Goal: Task Accomplishment & Management: Complete application form

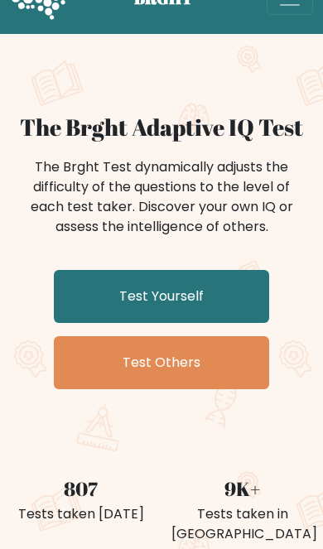
scroll to position [32, 0]
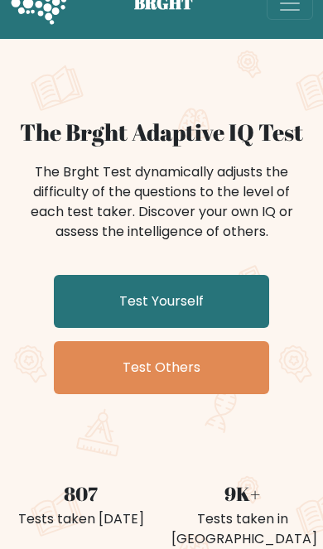
click at [233, 295] on link "Test Yourself" at bounding box center [161, 301] width 215 height 53
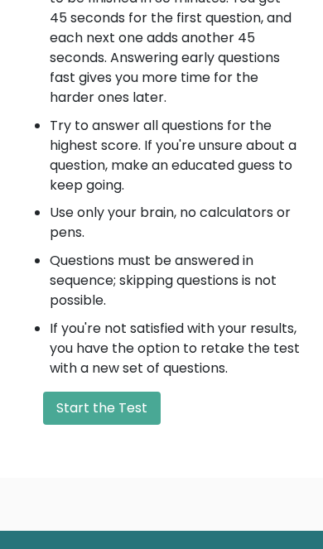
scroll to position [881, 0]
click at [133, 398] on button "Start the Test" at bounding box center [102, 407] width 118 height 33
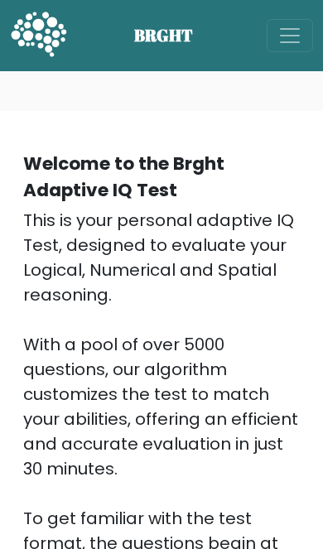
scroll to position [881, 0]
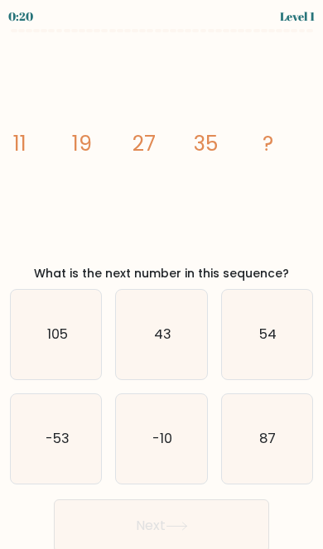
click at [260, 334] on text "54" at bounding box center [267, 334] width 17 height 19
click at [162, 279] on input "c. 54" at bounding box center [161, 277] width 1 height 4
radio input "true"
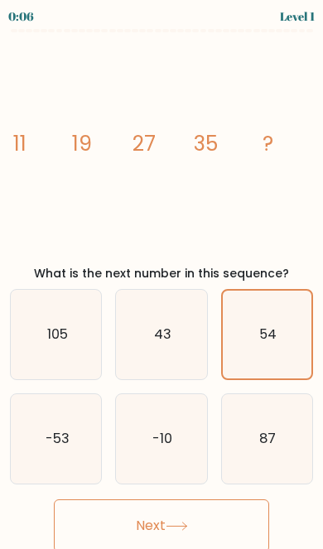
click at [77, 420] on icon "-53" at bounding box center [56, 438] width 89 height 89
click at [161, 279] on input "d. -53" at bounding box center [161, 277] width 1 height 4
radio input "true"
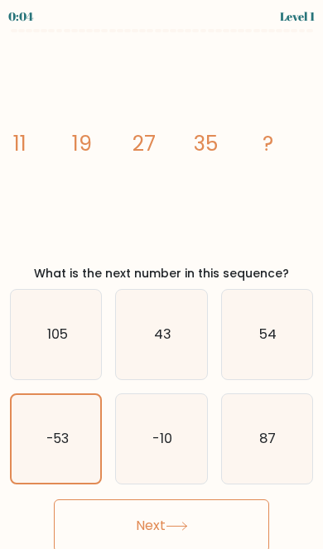
click at [216, 516] on button "Next" at bounding box center [161, 525] width 215 height 53
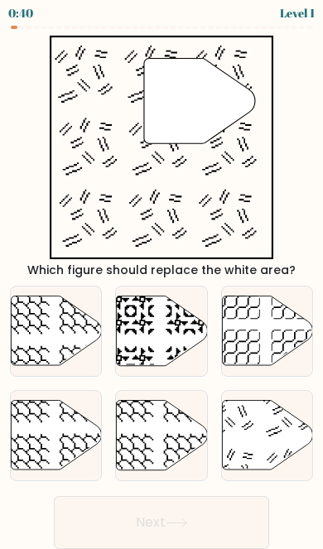
scroll to position [25, 0]
click at [252, 416] on icon at bounding box center [267, 436] width 90 height 70
click at [162, 276] on input "f." at bounding box center [161, 273] width 1 height 4
radio input "true"
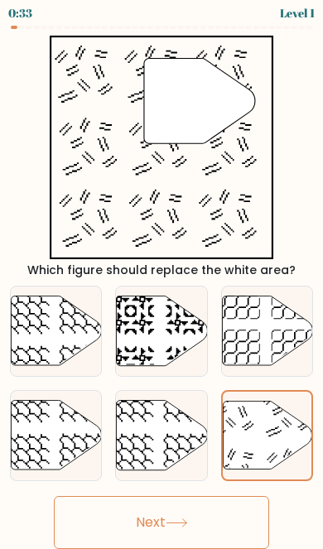
click at [219, 497] on button "Next" at bounding box center [161, 522] width 215 height 53
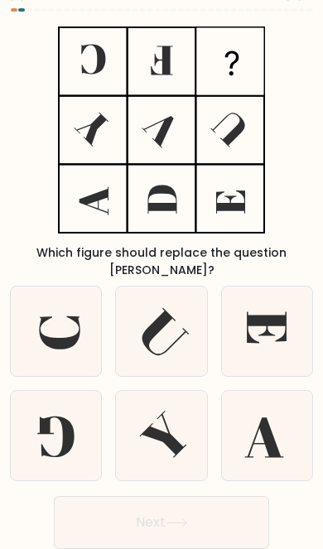
scroll to position [0, 0]
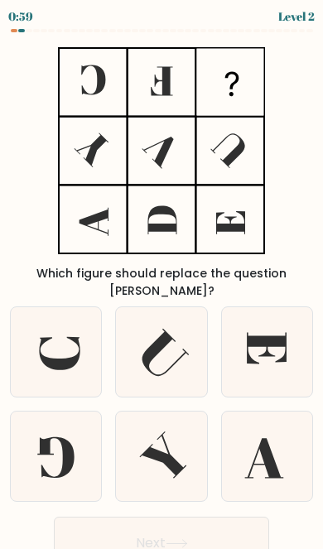
click at [254, 426] on icon at bounding box center [266, 455] width 89 height 89
click at [162, 279] on input "f." at bounding box center [161, 277] width 1 height 4
radio input "true"
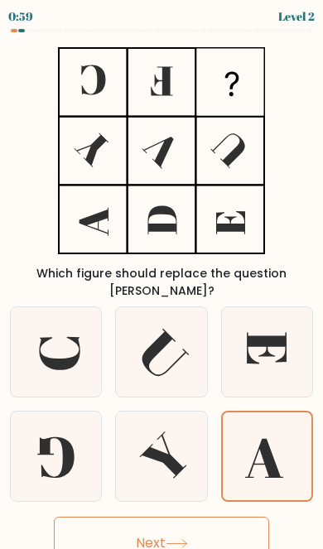
click at [224, 516] on button "Next" at bounding box center [161, 542] width 215 height 53
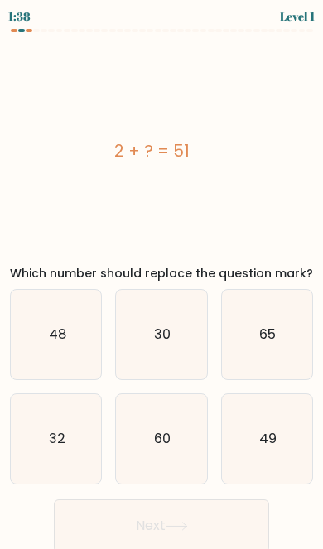
click at [260, 436] on text "49" at bounding box center [267, 439] width 17 height 19
click at [162, 279] on input "f. 49" at bounding box center [161, 277] width 1 height 4
radio input "true"
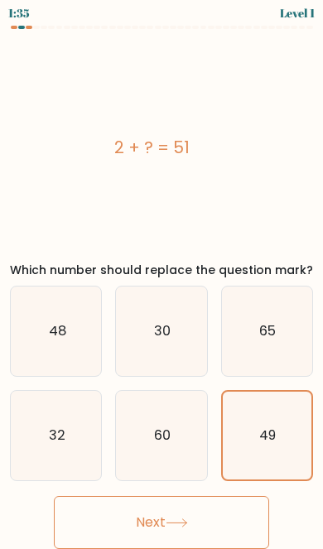
scroll to position [49, 0]
click at [224, 496] on button "Next" at bounding box center [161, 522] width 215 height 53
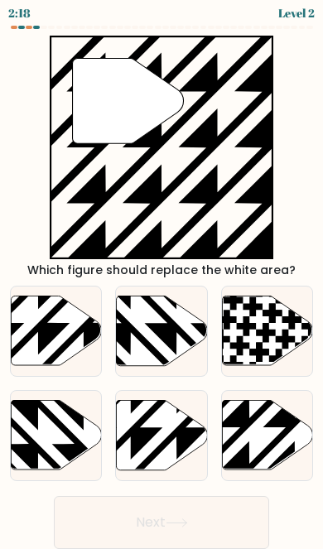
scroll to position [0, 0]
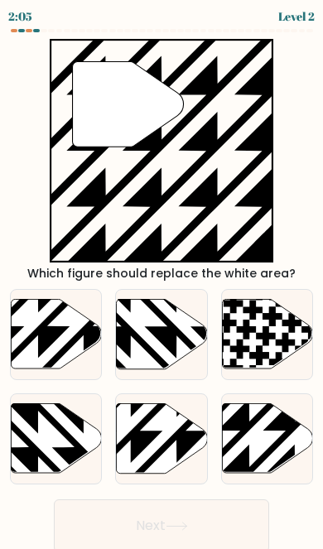
click at [261, 433] on icon at bounding box center [267, 439] width 90 height 70
click at [162, 279] on input "f." at bounding box center [161, 277] width 1 height 4
radio input "true"
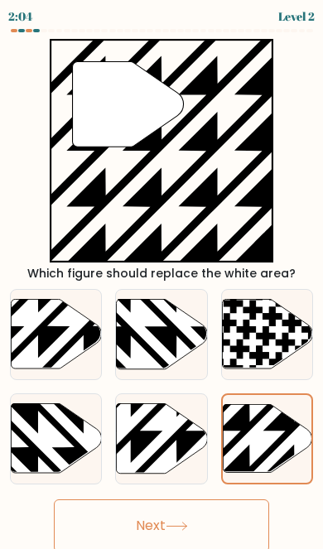
click at [233, 515] on button "Next" at bounding box center [161, 525] width 215 height 53
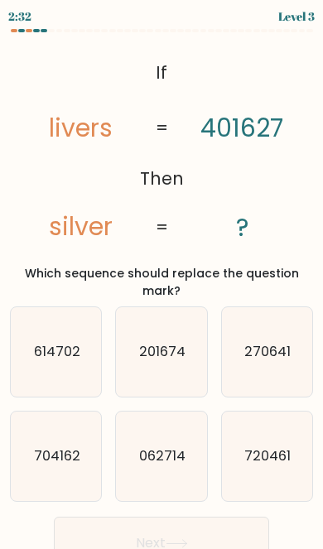
click at [80, 440] on icon "704162" at bounding box center [56, 455] width 89 height 89
click at [161, 279] on input "d. 704162" at bounding box center [161, 277] width 1 height 4
radio input "true"
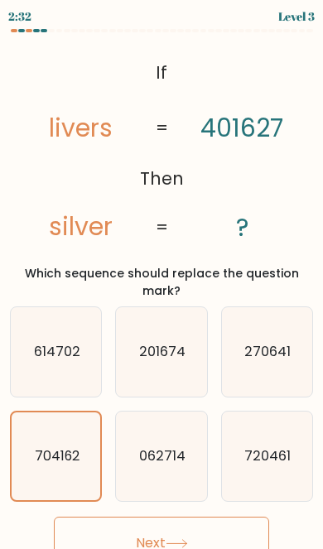
click at [218, 521] on button "Next" at bounding box center [161, 542] width 215 height 53
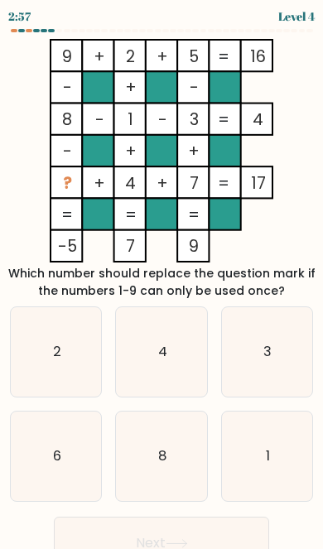
click at [86, 462] on icon "6" at bounding box center [56, 455] width 89 height 89
click at [161, 279] on input "d. 6" at bounding box center [161, 277] width 1 height 4
radio input "true"
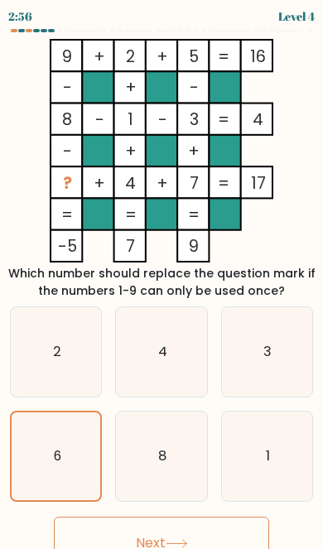
click at [213, 529] on button "Next" at bounding box center [161, 542] width 215 height 53
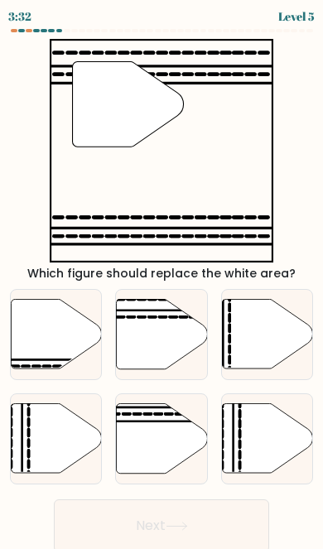
click at [167, 430] on icon at bounding box center [162, 439] width 90 height 70
click at [162, 279] on input "e." at bounding box center [161, 277] width 1 height 4
radio input "true"
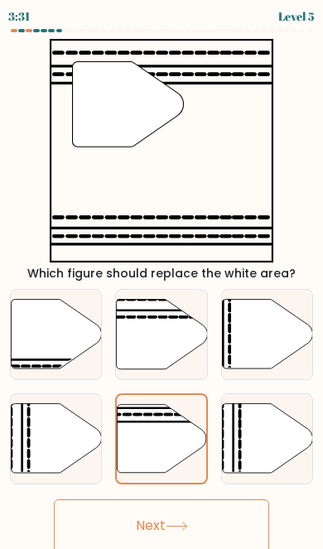
click at [230, 525] on button "Next" at bounding box center [161, 525] width 215 height 53
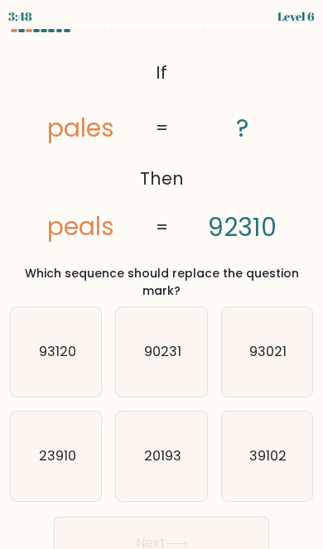
click at [75, 342] on icon "93120" at bounding box center [56, 351] width 89 height 89
click at [161, 279] on input "a. 93120" at bounding box center [161, 277] width 1 height 4
radio input "true"
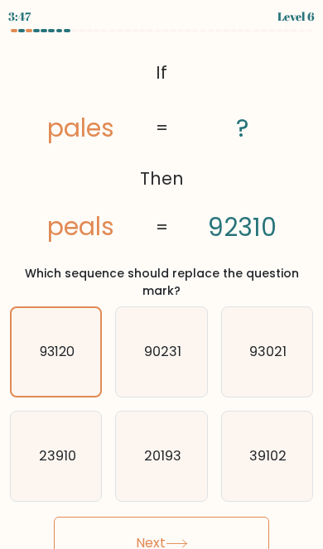
click at [220, 526] on button "Next" at bounding box center [161, 542] width 215 height 53
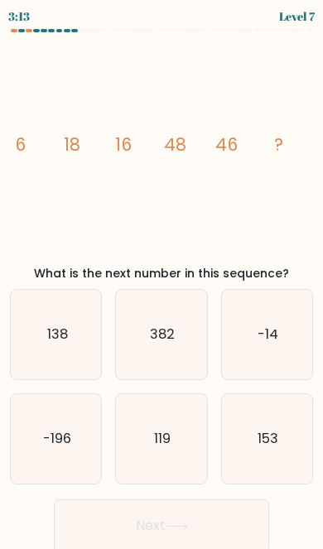
click at [74, 329] on icon "138" at bounding box center [56, 334] width 89 height 89
click at [161, 279] on input "a. 138" at bounding box center [161, 277] width 1 height 4
radio input "true"
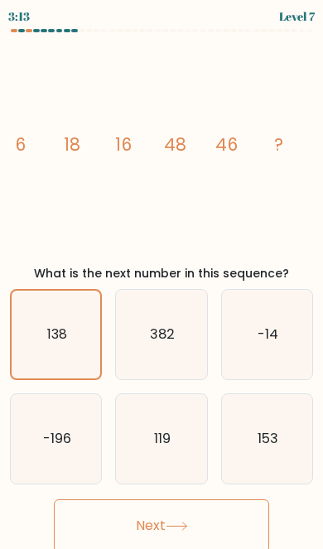
click at [227, 524] on button "Next" at bounding box center [161, 525] width 215 height 53
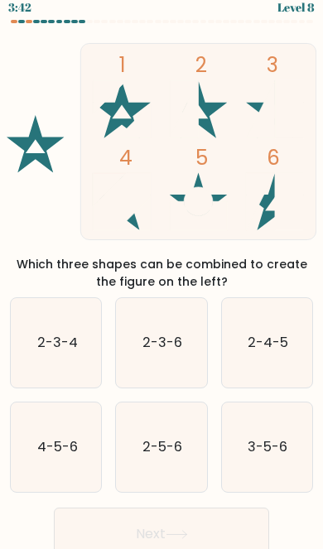
scroll to position [9, 0]
click at [174, 343] on text "2-3-6" at bounding box center [162, 343] width 40 height 19
click at [162, 270] on input "b. 2-3-6" at bounding box center [161, 268] width 1 height 4
radio input "true"
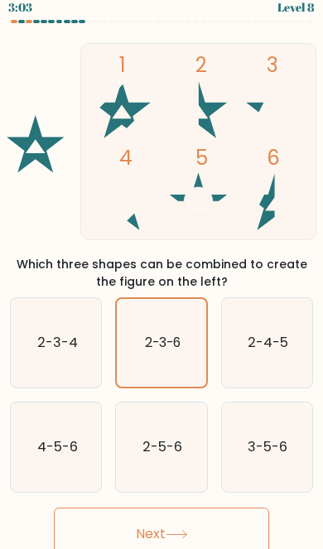
click at [204, 522] on button "Next" at bounding box center [161, 533] width 215 height 53
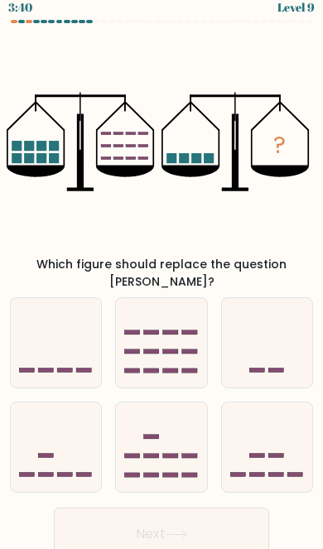
click at [254, 443] on icon at bounding box center [267, 447] width 90 height 75
click at [162, 270] on input "f." at bounding box center [161, 268] width 1 height 4
radio input "true"
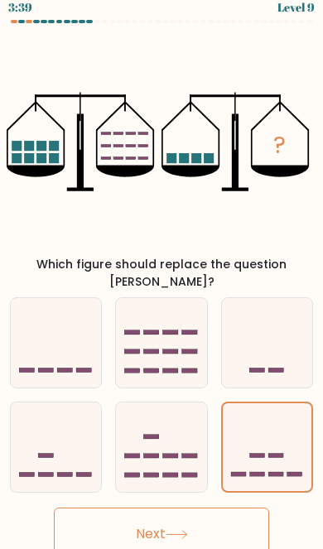
click at [227, 509] on button "Next" at bounding box center [161, 533] width 215 height 53
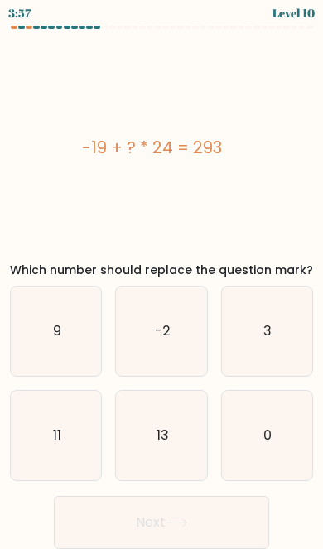
click at [79, 425] on icon "11" at bounding box center [56, 435] width 89 height 89
click at [161, 276] on input "d. 11" at bounding box center [161, 273] width 1 height 4
radio input "true"
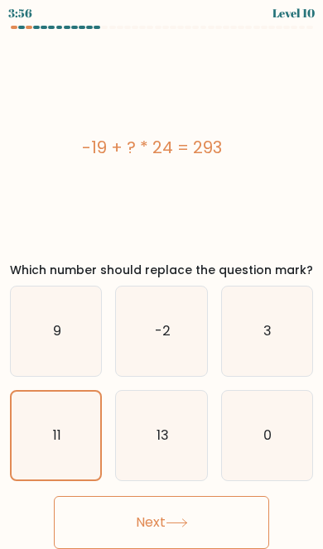
click at [160, 500] on button "Next" at bounding box center [161, 522] width 215 height 53
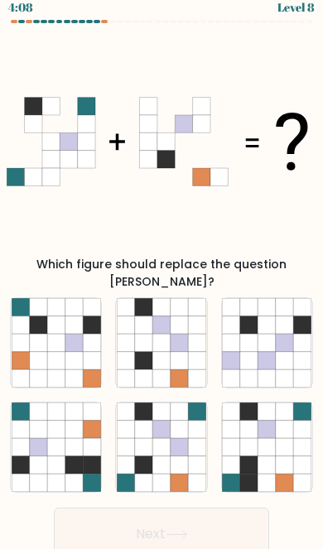
click at [164, 456] on icon at bounding box center [161, 465] width 18 height 18
click at [162, 270] on input "e." at bounding box center [161, 268] width 1 height 4
radio input "true"
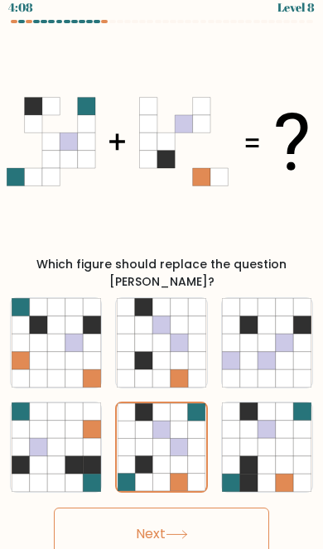
click at [202, 513] on button "Next" at bounding box center [161, 533] width 215 height 53
click at [235, 515] on button "Next" at bounding box center [161, 533] width 215 height 53
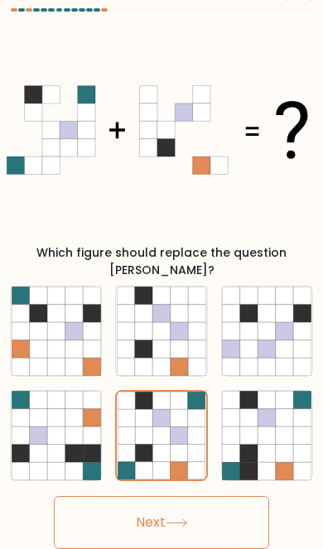
scroll to position [68, 0]
click at [200, 496] on button "Next" at bounding box center [161, 522] width 215 height 53
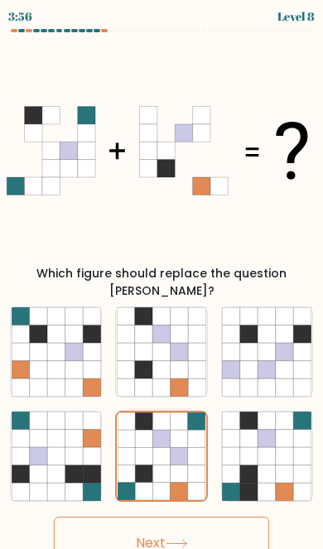
click at [209, 516] on button "Next" at bounding box center [161, 542] width 215 height 53
click at [168, 448] on icon at bounding box center [160, 456] width 17 height 17
click at [162, 279] on input "e." at bounding box center [161, 277] width 1 height 4
click at [212, 516] on button "Next" at bounding box center [161, 542] width 215 height 53
click at [183, 448] on icon at bounding box center [178, 456] width 17 height 17
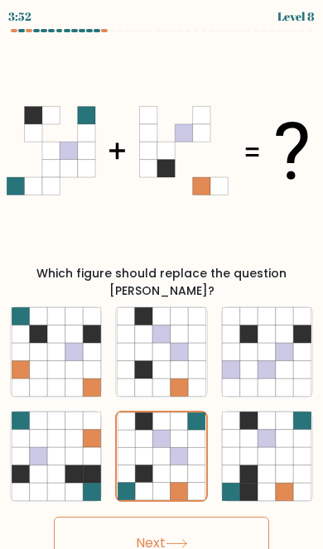
click at [162, 279] on input "e." at bounding box center [161, 277] width 1 height 4
click at [181, 448] on icon at bounding box center [178, 456] width 17 height 17
click at [162, 279] on input "e." at bounding box center [161, 277] width 1 height 4
click at [181, 448] on icon at bounding box center [178, 456] width 17 height 17
click at [162, 279] on input "e." at bounding box center [161, 277] width 1 height 4
